Goal: Task Accomplishment & Management: Use online tool/utility

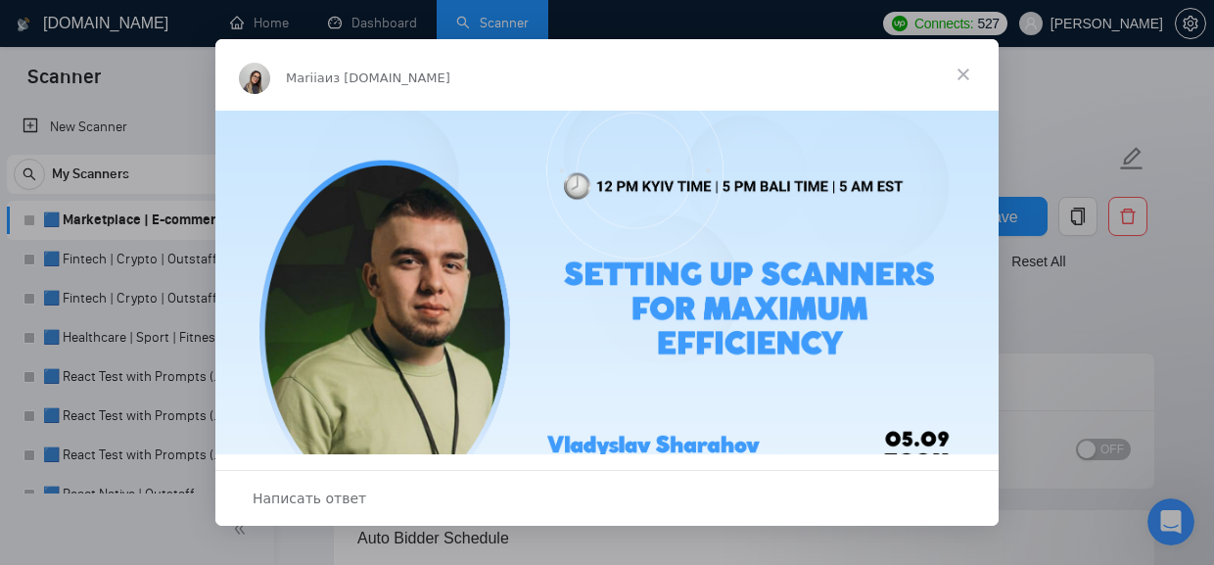
click at [966, 83] on span "Закрыть" at bounding box center [963, 74] width 71 height 71
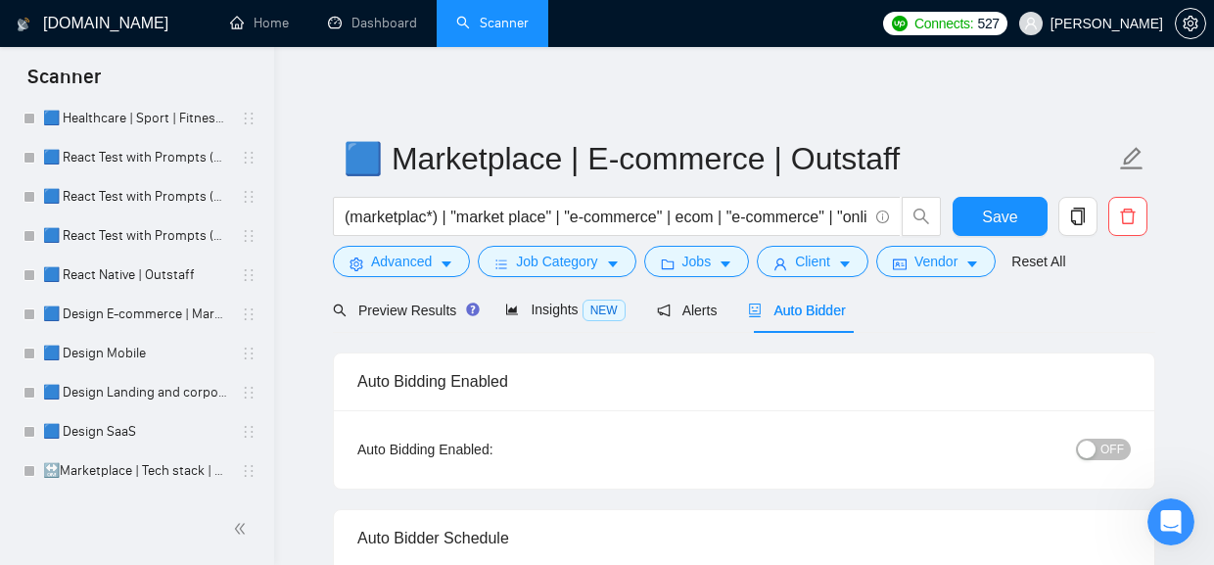
scroll to position [304, 0]
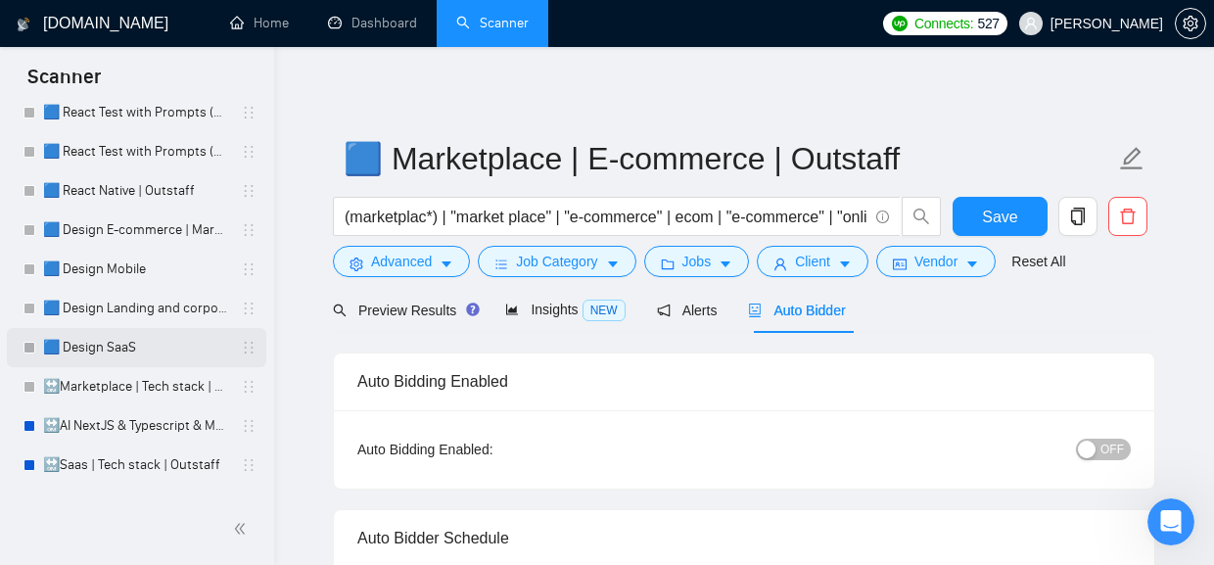
click at [106, 349] on link "🟦 Design SaaS" at bounding box center [136, 347] width 186 height 39
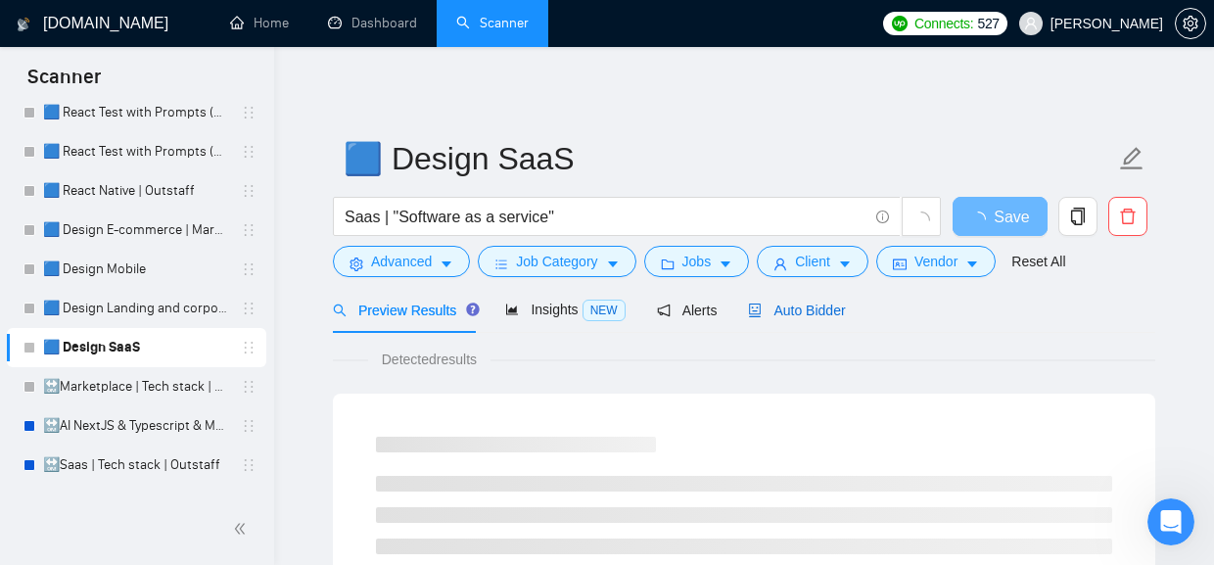
click at [811, 309] on span "Auto Bidder" at bounding box center [796, 311] width 97 height 16
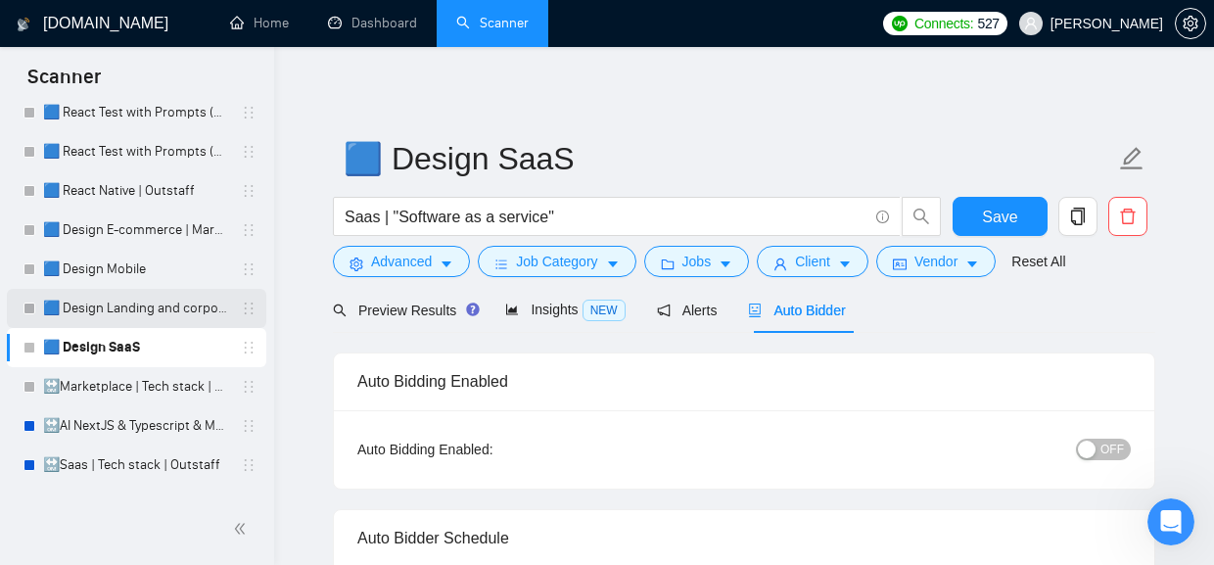
click at [145, 312] on link "🟦 Design Landing and corporate" at bounding box center [136, 308] width 186 height 39
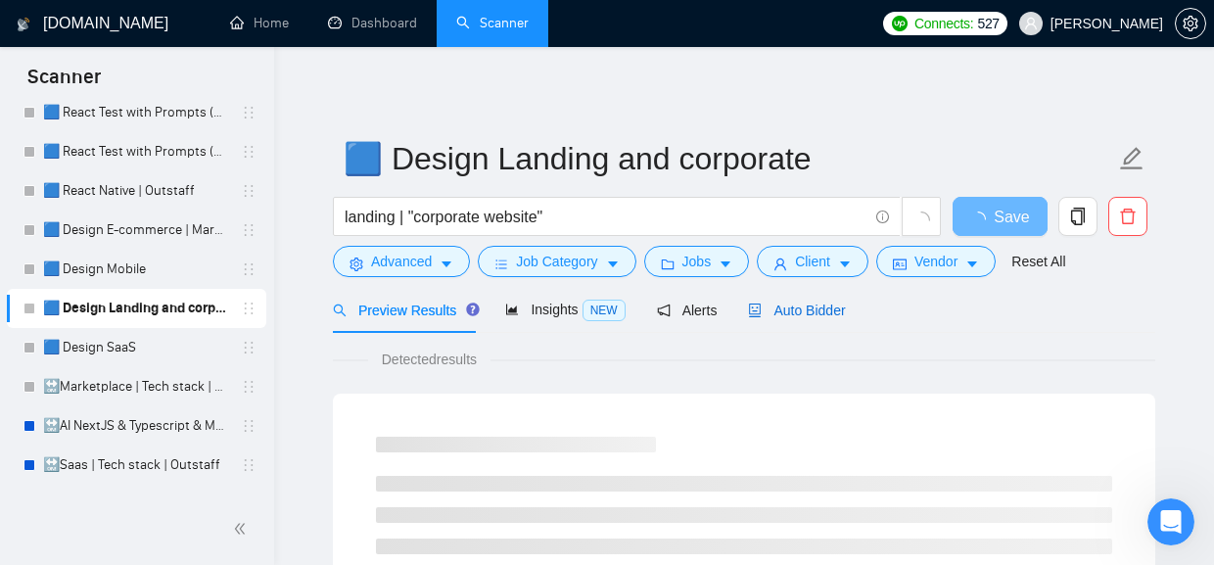
click at [828, 315] on span "Auto Bidder" at bounding box center [796, 311] width 97 height 16
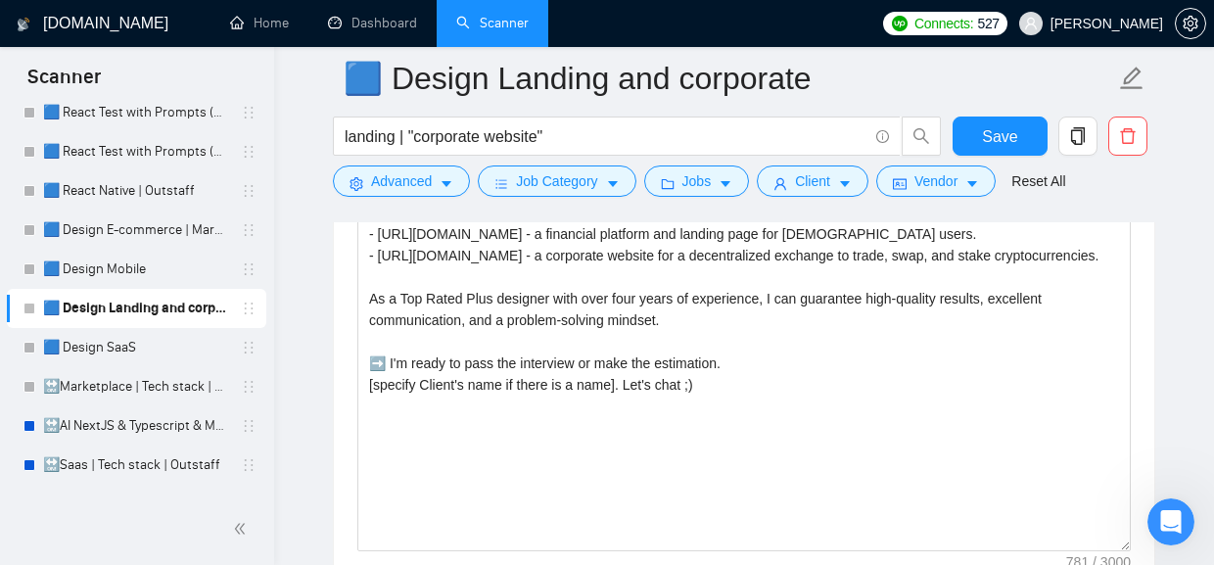
scroll to position [2451, 0]
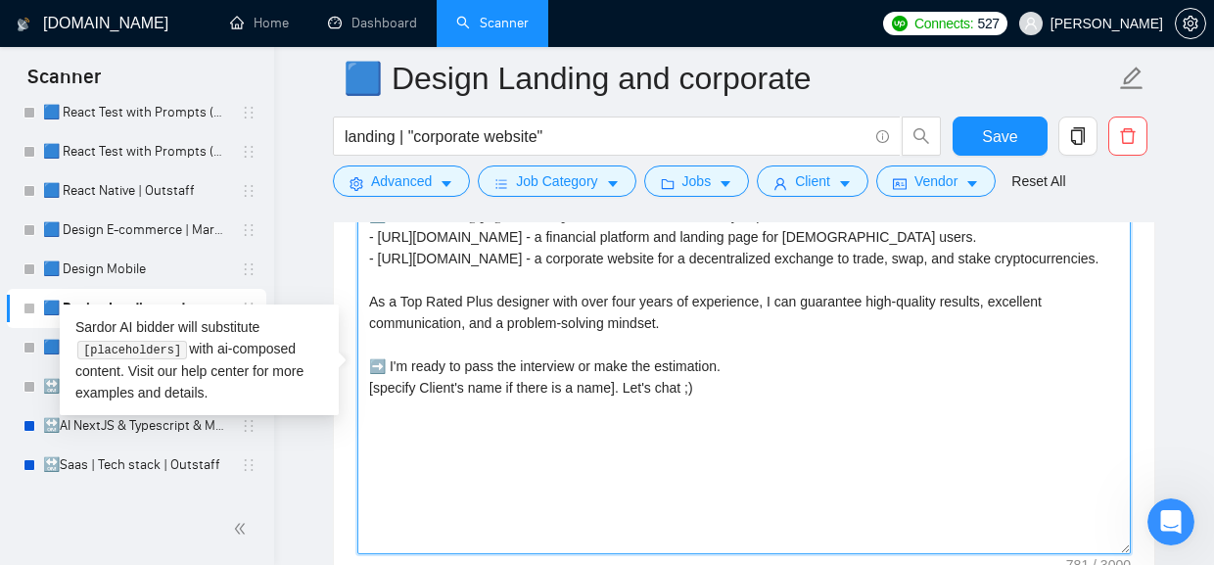
drag, startPoint x: 538, startPoint y: 323, endPoint x: 369, endPoint y: 277, distance: 174.6
click at [369, 277] on textarea "Cover letter template:" at bounding box center [744, 334] width 774 height 441
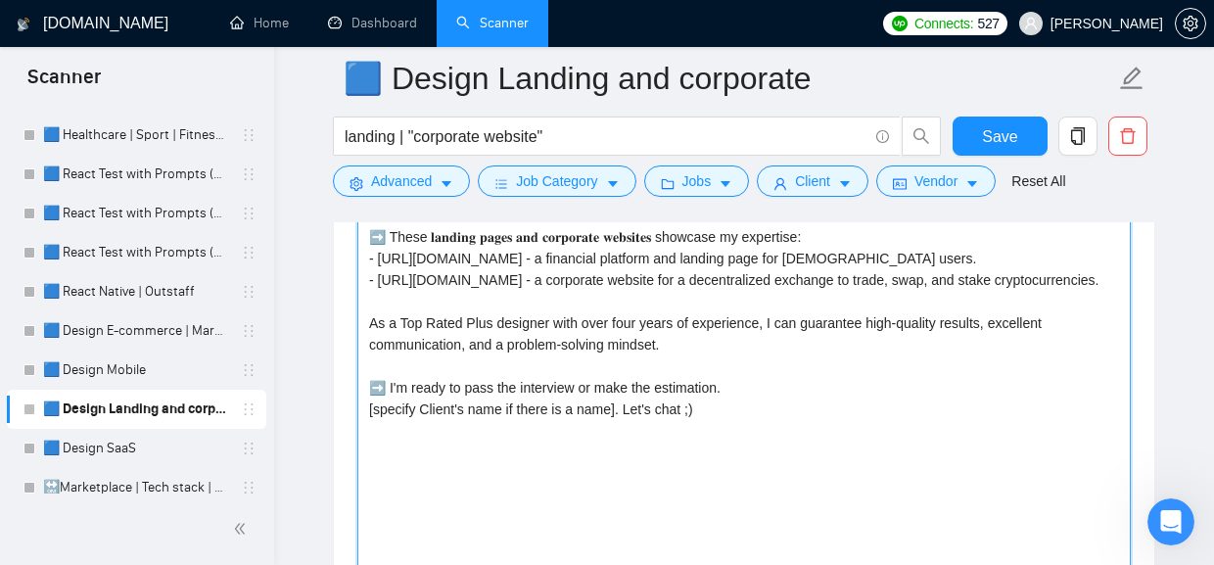
scroll to position [205, 0]
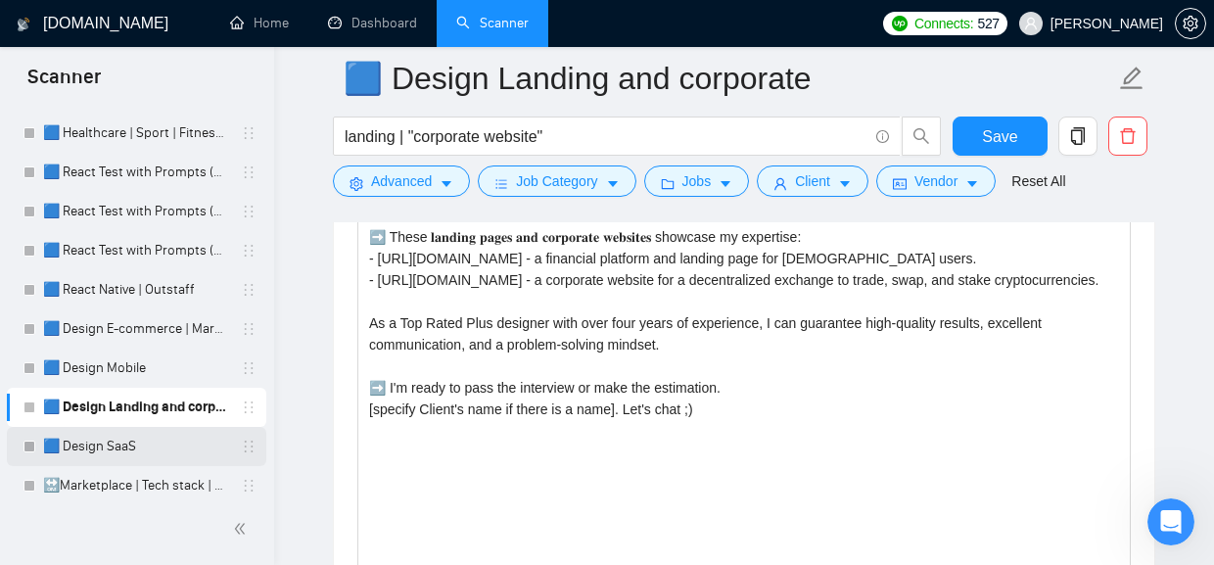
click at [114, 438] on link "🟦 Design SaaS" at bounding box center [136, 446] width 186 height 39
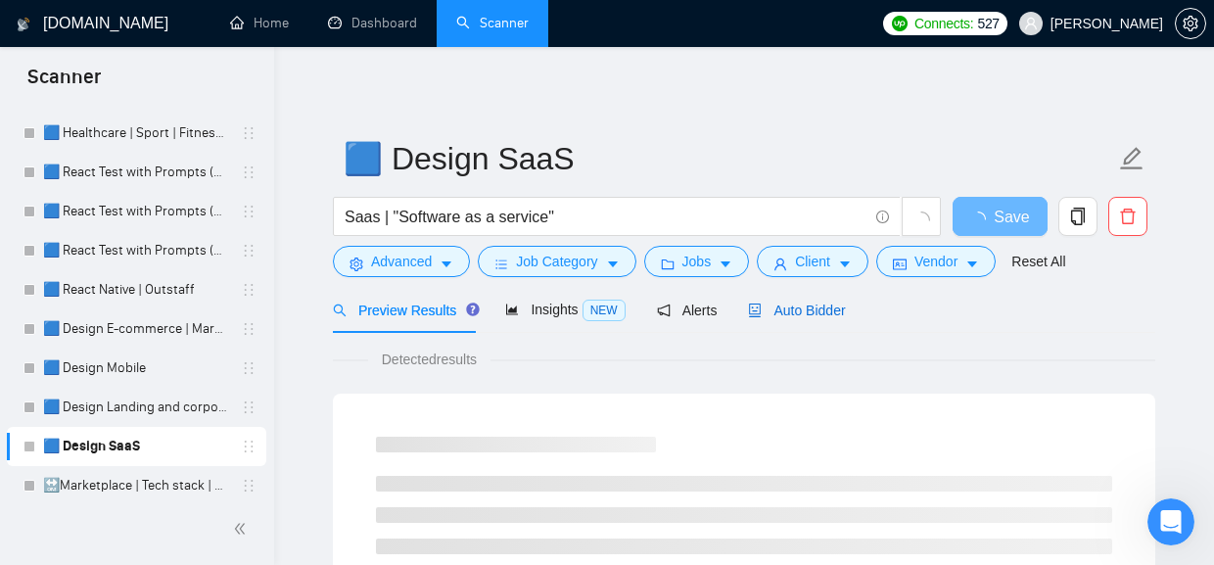
click at [810, 304] on span "Auto Bidder" at bounding box center [796, 311] width 97 height 16
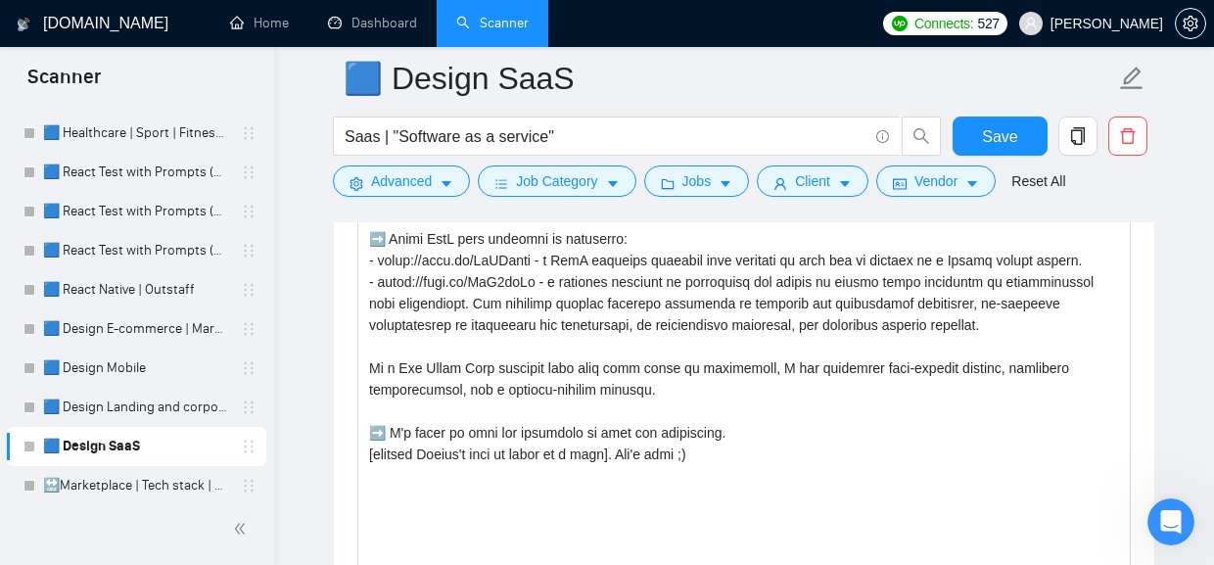
scroll to position [2456, 0]
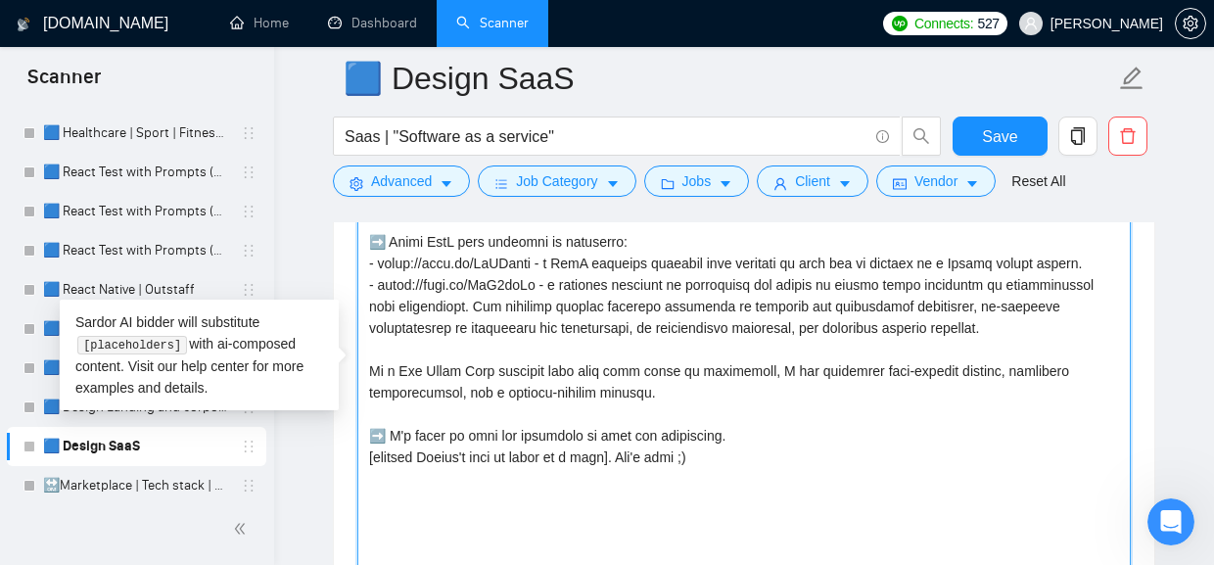
drag, startPoint x: 1120, startPoint y: 276, endPoint x: 361, endPoint y: 277, distance: 759.0
click at [361, 277] on textarea "Cover letter template:" at bounding box center [744, 360] width 774 height 441
